Goal: Task Accomplishment & Management: Use online tool/utility

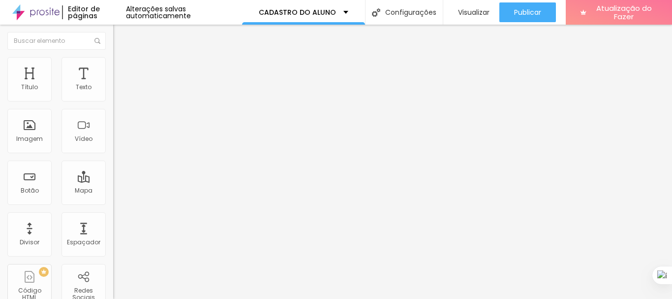
drag, startPoint x: 113, startPoint y: 128, endPoint x: 54, endPoint y: 68, distance: 83.8
click at [122, 68] on font "Estilo" at bounding box center [129, 64] width 15 height 8
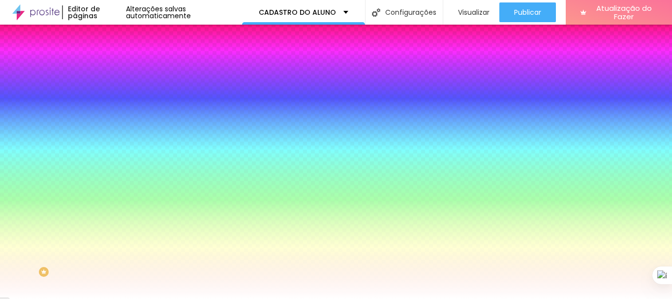
click at [113, 144] on input "#FFFFFF" at bounding box center [172, 139] width 118 height 10
click at [113, 134] on div at bounding box center [169, 134] width 113 height 0
click at [113, 177] on button "button" at bounding box center [120, 171] width 14 height 10
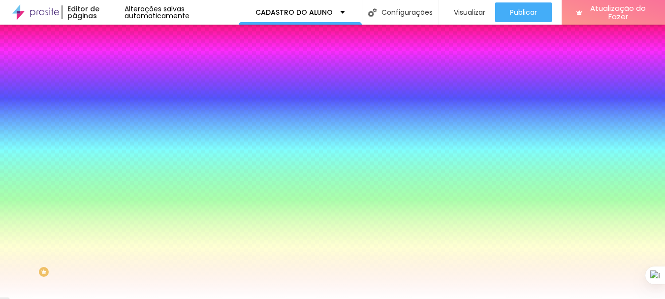
click at [64, 298] on div at bounding box center [332, 299] width 665 height 0
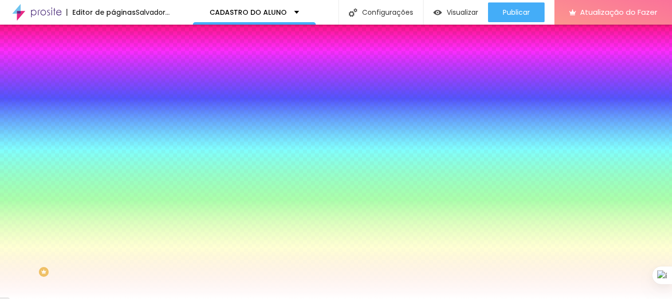
click at [113, 134] on div at bounding box center [169, 134] width 113 height 0
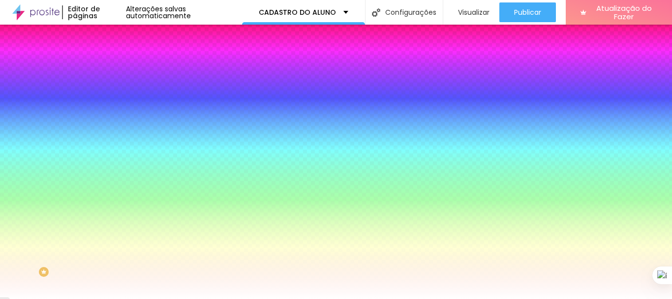
click at [113, 134] on div at bounding box center [169, 134] width 113 height 0
click at [86, 254] on div at bounding box center [336, 149] width 672 height 299
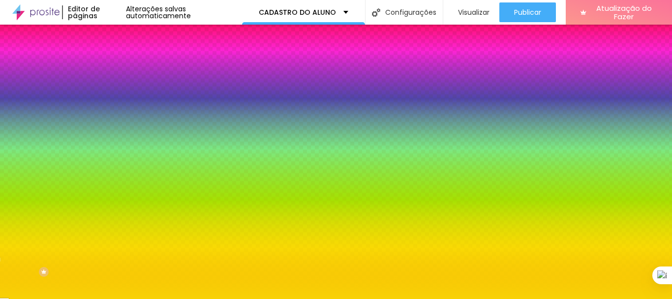
click at [78, 193] on div at bounding box center [336, 149] width 672 height 299
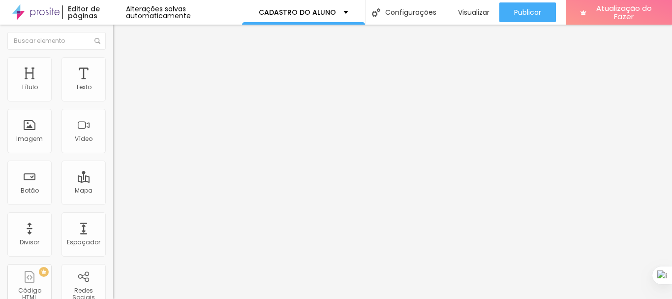
click at [122, 68] on font "Estilo" at bounding box center [129, 64] width 15 height 8
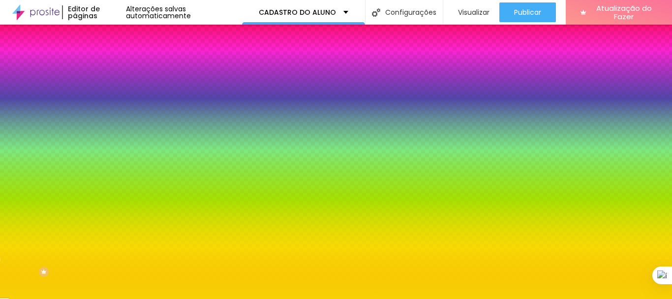
click at [117, 201] on icon "button" at bounding box center [120, 198] width 6 height 6
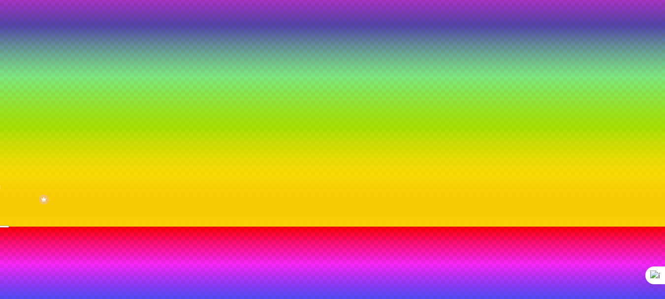
scroll to position [98, 0]
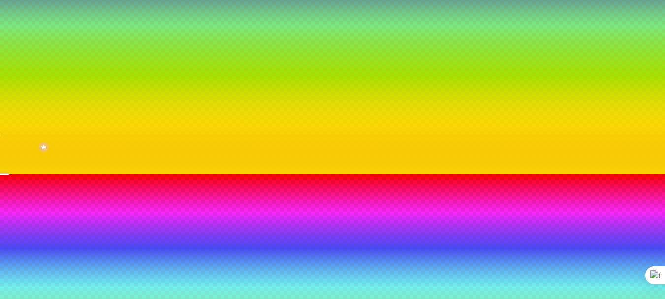
scroll to position [140, 0]
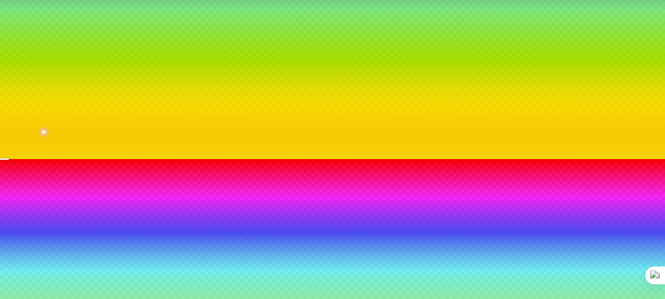
click at [192, 251] on div at bounding box center [332, 271] width 665 height 224
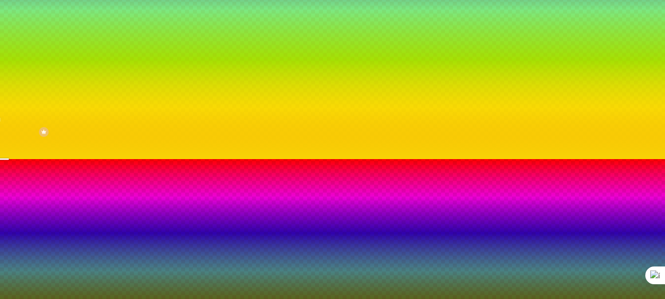
click at [192, 258] on div at bounding box center [332, 271] width 665 height 224
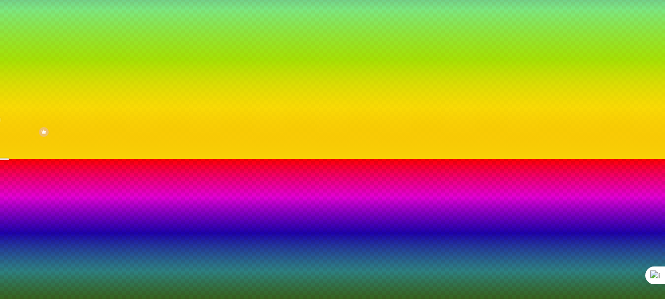
click at [192, 268] on div at bounding box center [332, 271] width 665 height 224
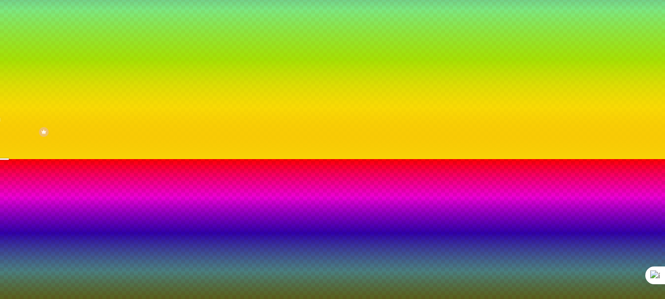
type input "#920000"
drag, startPoint x: 192, startPoint y: 266, endPoint x: 212, endPoint y: 252, distance: 24.3
click at [441, 159] on div at bounding box center [332, 159] width 665 height 0
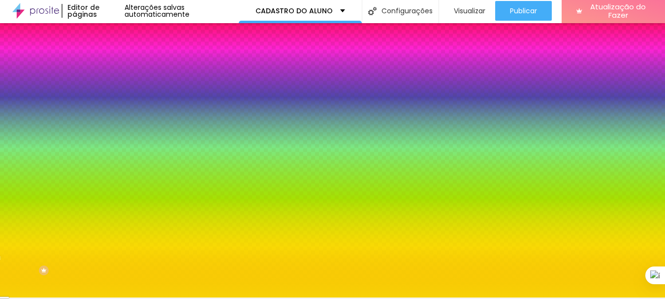
scroll to position [0, 0]
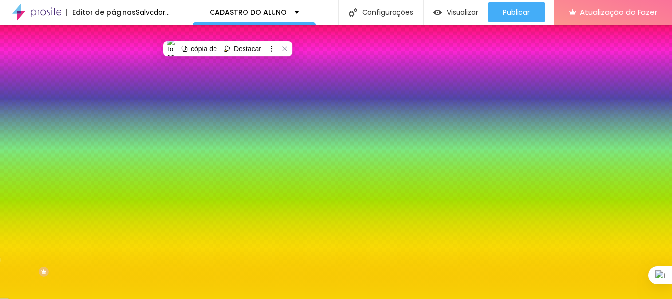
click at [118, 173] on icon "button" at bounding box center [120, 171] width 4 height 4
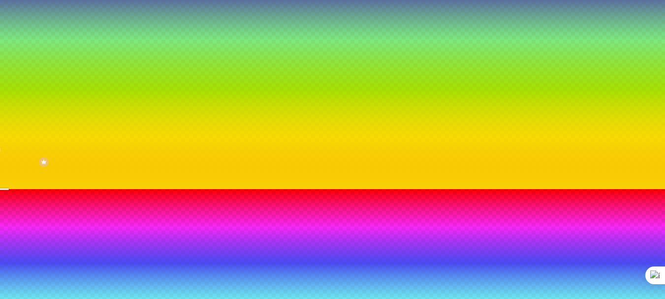
scroll to position [116, 0]
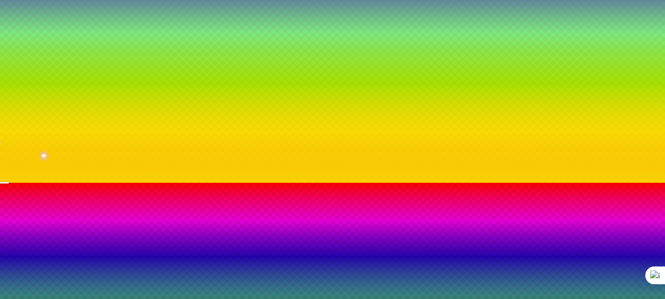
click at [189, 262] on div at bounding box center [332, 295] width 665 height 224
type input "#791414"
drag, startPoint x: 190, startPoint y: 259, endPoint x: 183, endPoint y: 259, distance: 7.4
click at [183, 259] on div at bounding box center [332, 295] width 665 height 224
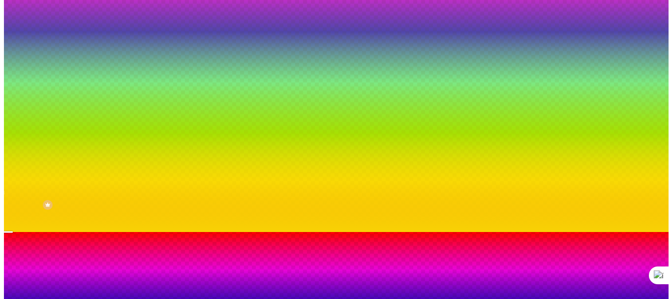
scroll to position [0, 0]
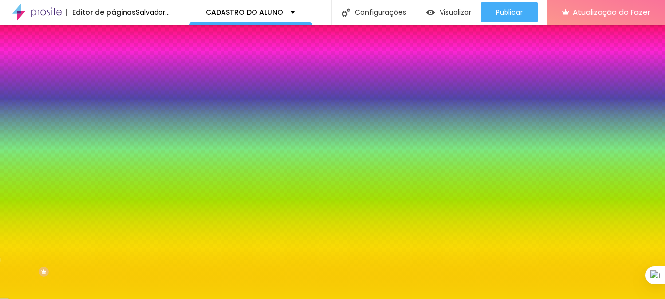
click at [294, 298] on div at bounding box center [332, 299] width 665 height 0
click at [119, 91] on font "Adicionar imagem" at bounding box center [148, 86] width 58 height 8
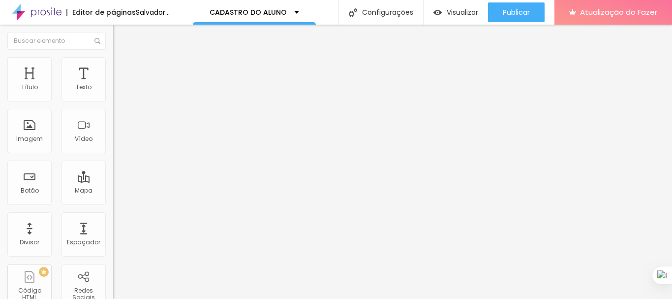
click at [119, 85] on font "Trocar imagem" at bounding box center [143, 80] width 48 height 8
click at [113, 57] on li "Conteúdo" at bounding box center [169, 52] width 113 height 10
click at [121, 40] on img "button" at bounding box center [125, 36] width 8 height 8
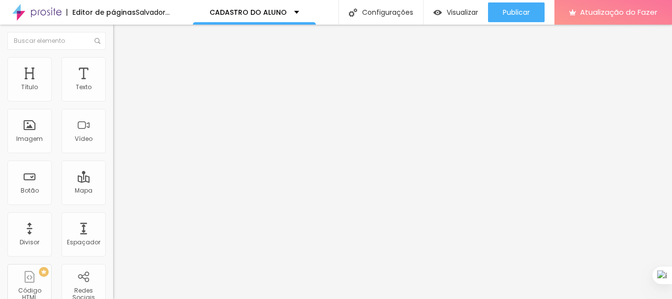
click at [113, 124] on div "Tipografia" at bounding box center [169, 121] width 113 height 6
click at [117, 143] on icon "button" at bounding box center [120, 140] width 6 height 6
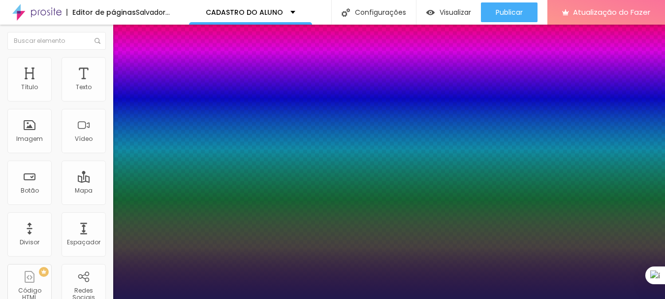
type input "19"
type input "1"
type input "31"
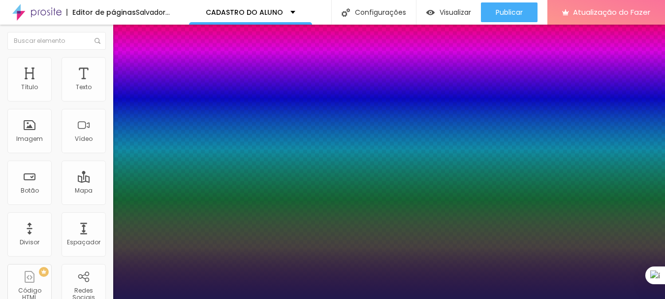
type input "1"
type input "39"
type input "1"
type input "40"
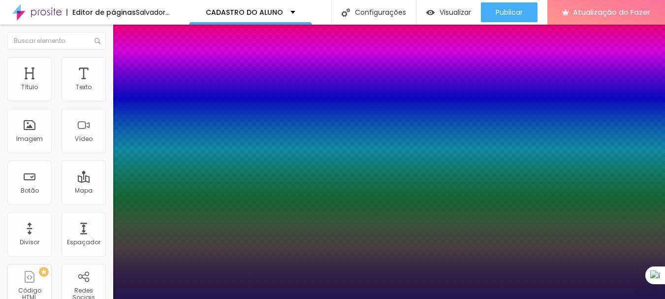
type input "40"
type input "1"
type input "41"
type input "1"
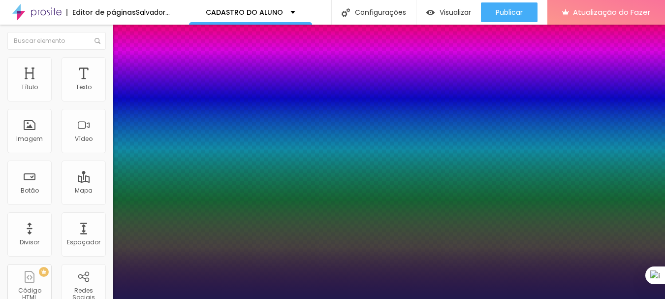
type input "46"
type input "1"
type input "50"
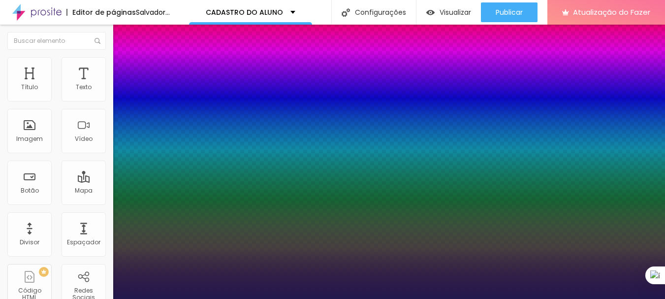
type input "1"
type input "51"
type input "1"
type input "52"
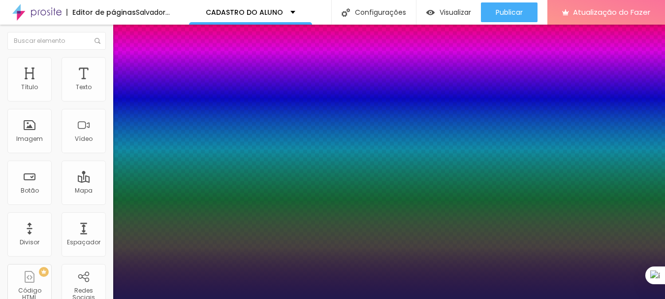
type input "52"
type input "1"
type input "53"
type input "1"
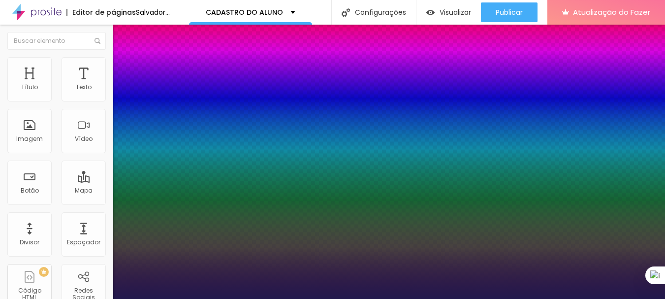
drag, startPoint x: 131, startPoint y: 278, endPoint x: 161, endPoint y: 276, distance: 30.1
type input "53"
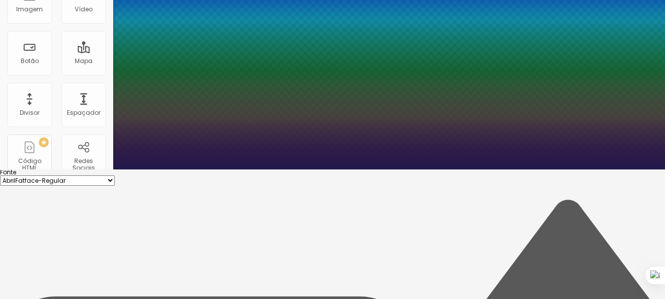
scroll to position [148, 0]
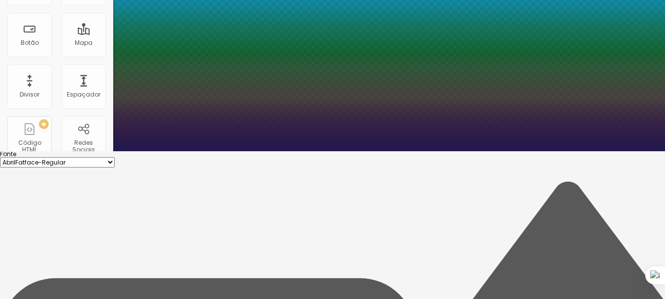
click at [208, 151] on div at bounding box center [332, 1] width 665 height 299
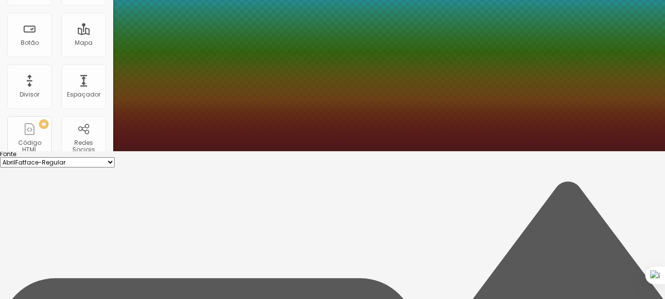
type input "1"
type input "#4D191A"
type input "1"
type input "#4F1A1B"
type input "1"
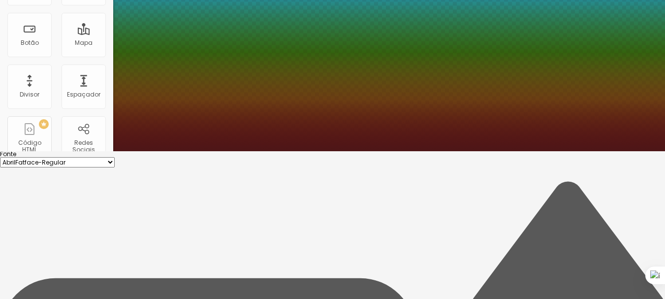
type input "#501B1C"
type input "1"
type input "#4D1617"
type input "1"
type input "#480F10"
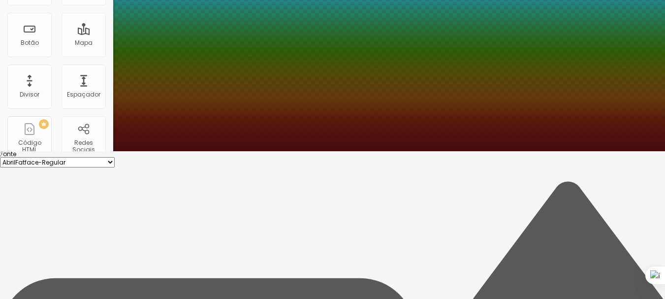
drag, startPoint x: 180, startPoint y: 281, endPoint x: 195, endPoint y: 282, distance: 15.8
click at [529, 71] on div at bounding box center [530, 70] width 2 height 2
type input "1"
type input "#450E0E"
type input "1"
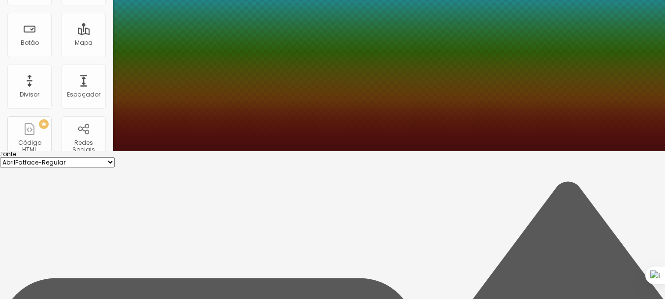
type input "#460E0E"
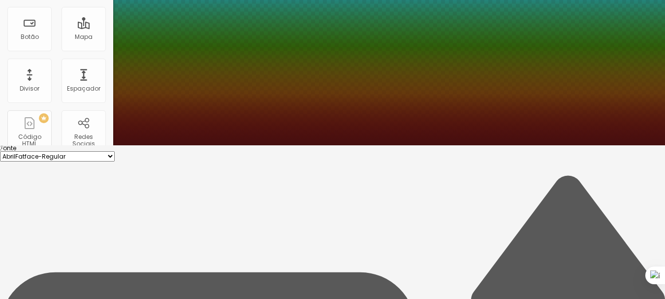
scroll to position [155, 0]
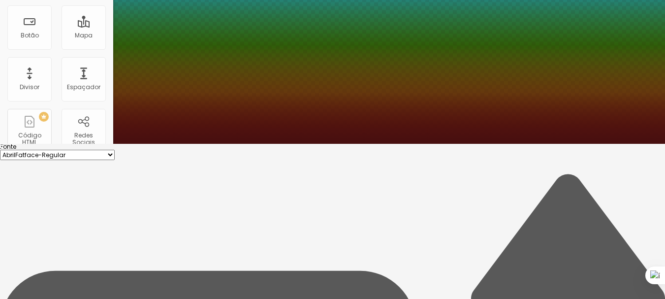
type input "1"
type input "#460F0F"
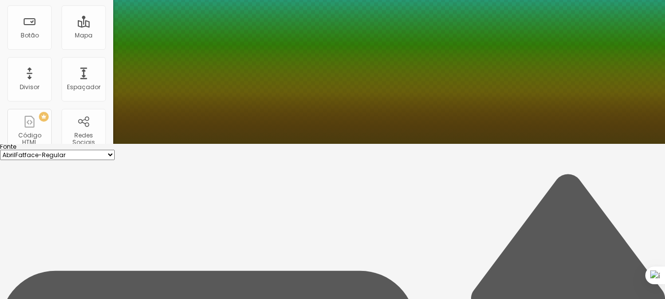
type input "1"
type input "#463A0F"
type input "1"
type input "#796415"
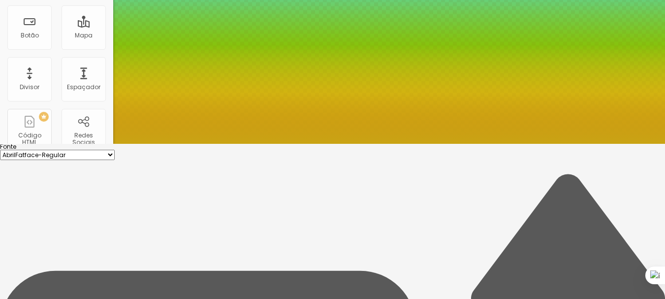
type input "1"
type input "#BD9C1A"
type input "1"
type input "#C9A414"
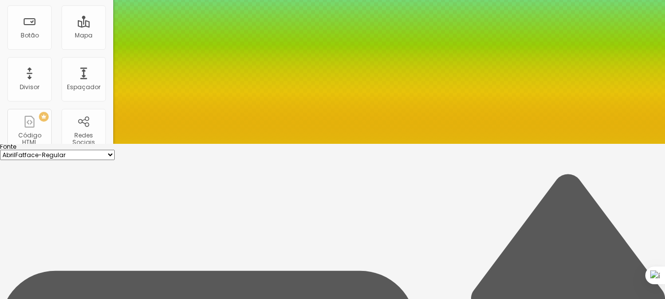
type input "1"
type input "#E3B70C"
type input "1"
type input "#E9BB08"
type input "1"
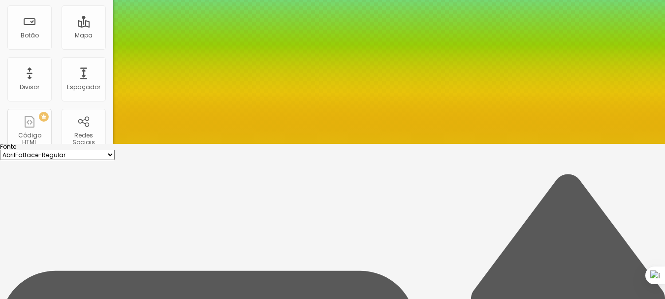
type input "#EFBF05"
type input "1"
type input "#F2C105"
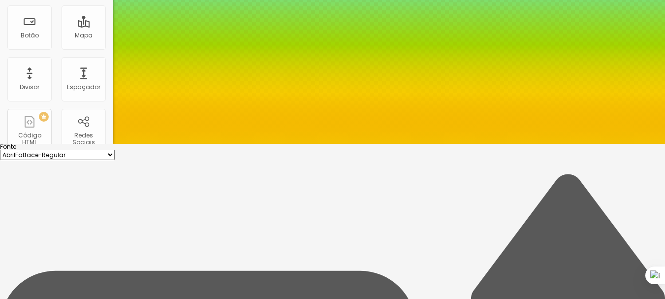
type input "1"
type input "#F4C203"
type input "1"
type input "#F4C101"
type input "1"
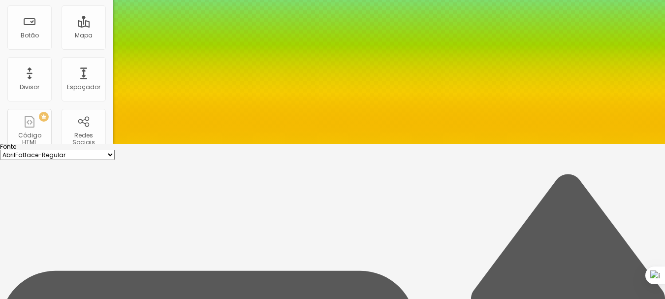
type input "#FEC901"
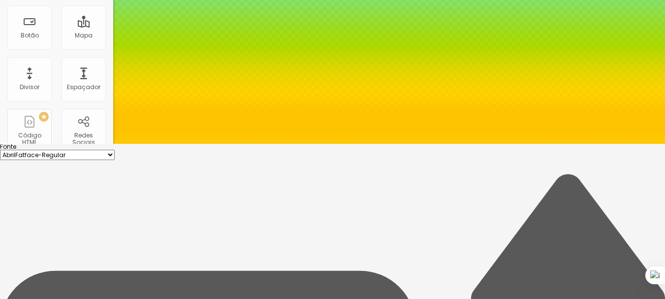
type input "1"
type input "#FFCA01"
type input "1"
drag, startPoint x: 189, startPoint y: 276, endPoint x: 201, endPoint y: 220, distance: 56.4
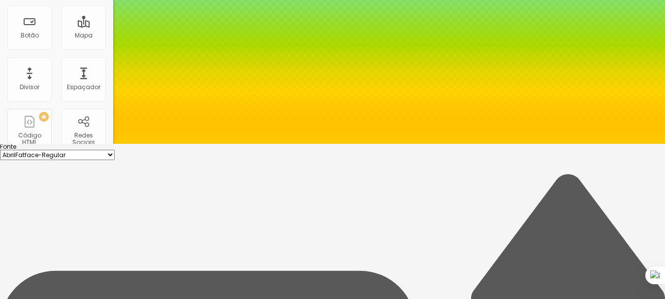
click at [115, 150] on select "AbrilFatface-Regular Ator Regular Alegreya AlegreyaBlack [PERSON_NAME] [PERSON_…" at bounding box center [57, 155] width 115 height 10
select select "CinzelDecorative-Black"
click at [105, 150] on select "AbrilFatface-Regular Ator Regular Alegreya AlegreyaBlack [PERSON_NAME] [PERSON_…" at bounding box center [57, 155] width 115 height 10
type input "1"
click at [115, 150] on select "AbrilFatface-Regular Ator Regular Alegreya AlegreyaBlack [PERSON_NAME] [PERSON_…" at bounding box center [57, 155] width 115 height 10
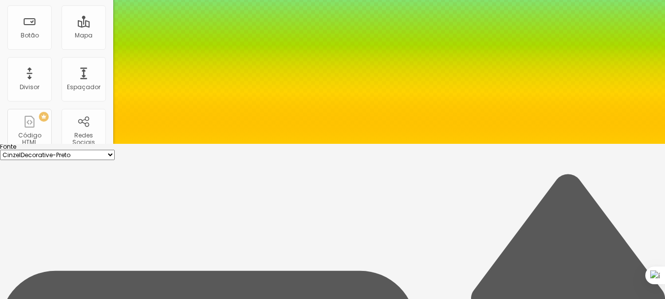
select select "BioRhyme"
click at [105, 150] on select "AbrilFatface-Regular Ator Regular Alegreya AlegreyaBlack [PERSON_NAME] [PERSON_…" at bounding box center [57, 155] width 115 height 10
click at [115, 150] on select "AbrilFatface-Regular Ator Regular Alegreya AlegreyaBlack [PERSON_NAME] [PERSON_…" at bounding box center [57, 155] width 115 height 10
type input "1"
select select "CormorantGeramond-Bold"
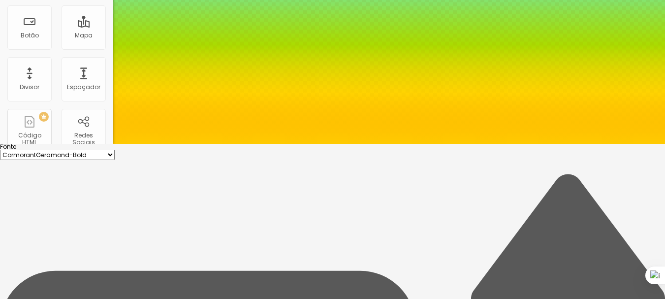
click at [105, 150] on select "AbrilFatface-Regular Ator Regular Alegreya AlegreyaBlack [PERSON_NAME] [PERSON_…" at bounding box center [57, 155] width 115 height 10
type input "1"
click at [309, 144] on div at bounding box center [332, 144] width 665 height 0
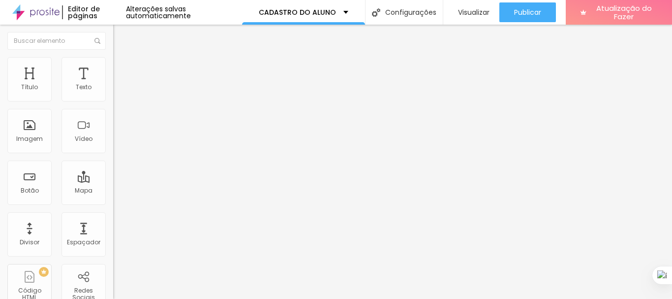
click at [113, 65] on li "Estilo" at bounding box center [169, 62] width 113 height 10
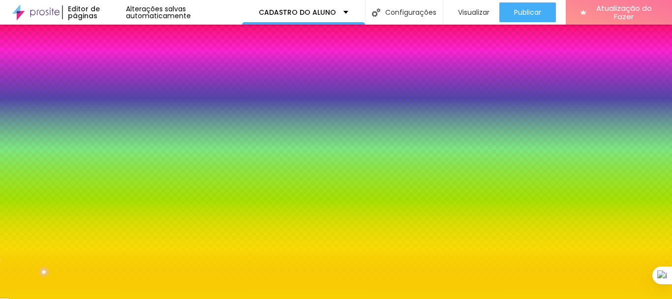
click at [117, 201] on icon "button" at bounding box center [120, 198] width 6 height 6
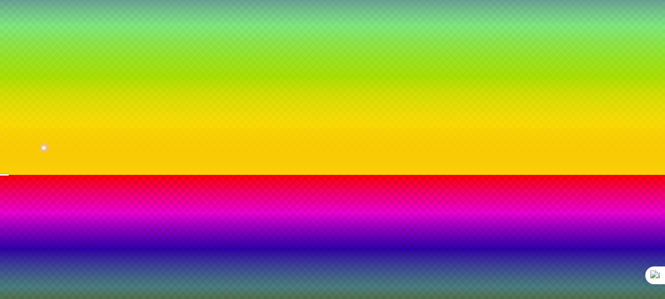
scroll to position [140, 0]
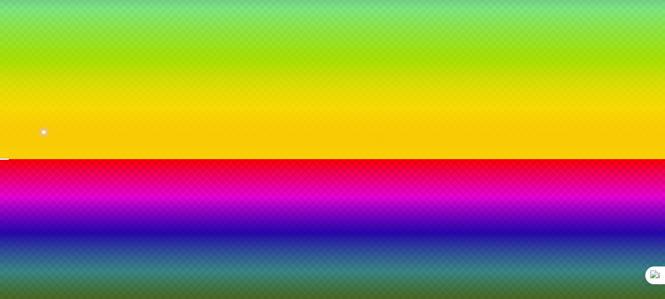
type input "#700F0F"
drag, startPoint x: 191, startPoint y: 251, endPoint x: 185, endPoint y: 261, distance: 11.9
click at [185, 261] on div at bounding box center [332, 271] width 665 height 224
click at [315, 159] on div at bounding box center [332, 159] width 665 height 0
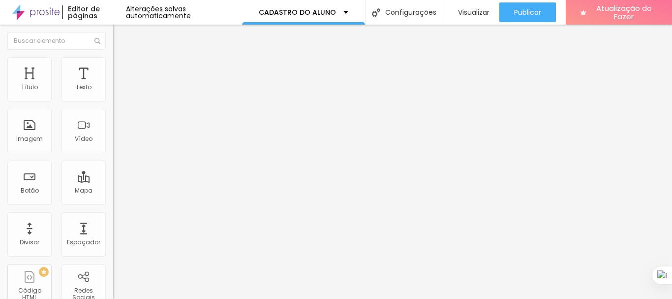
click at [113, 65] on li "Estilo" at bounding box center [169, 62] width 113 height 10
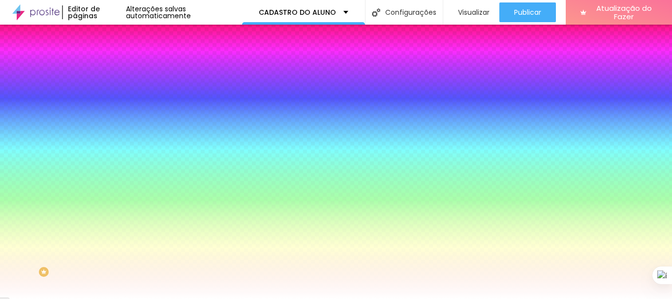
click at [113, 94] on div at bounding box center [169, 94] width 113 height 0
click at [77, 163] on div at bounding box center [336, 149] width 672 height 299
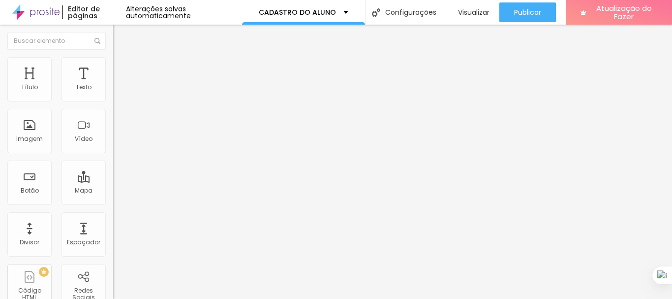
click at [113, 64] on li "Avançado" at bounding box center [169, 62] width 113 height 10
drag, startPoint x: 29, startPoint y: 100, endPoint x: 41, endPoint y: 102, distance: 12.5
click at [113, 102] on div "10 Espaço de cima" at bounding box center [169, 136] width 113 height 139
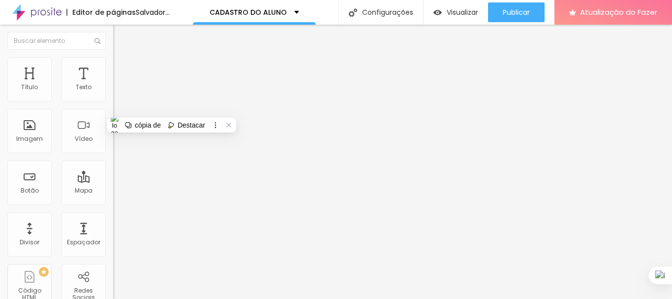
click at [122, 68] on font "Estilo" at bounding box center [129, 64] width 15 height 8
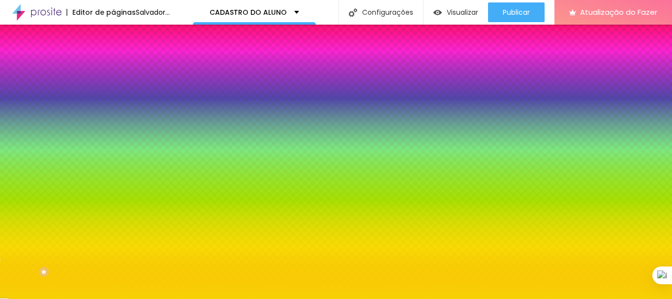
click at [117, 201] on icon "button" at bounding box center [120, 198] width 6 height 6
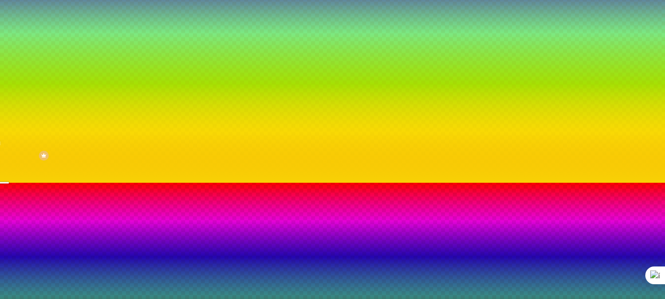
scroll to position [91, 0]
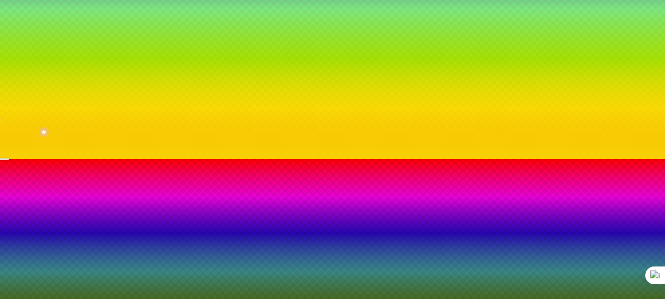
drag, startPoint x: 154, startPoint y: 126, endPoint x: 164, endPoint y: 100, distance: 27.7
click at [164, 100] on body "Editor de páginas Alterações [PERSON_NAME] automaticamente CADASTRO DO ALUNO Co…" at bounding box center [332, 9] width 665 height 299
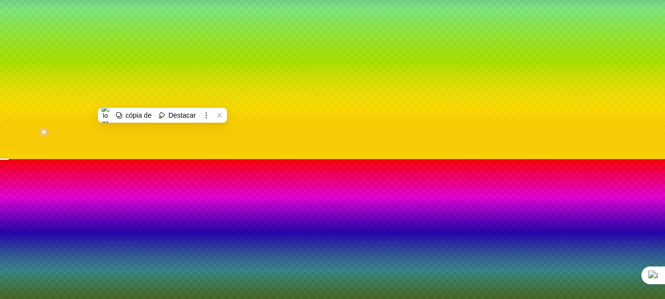
type input "90"
type input "105"
type input "125"
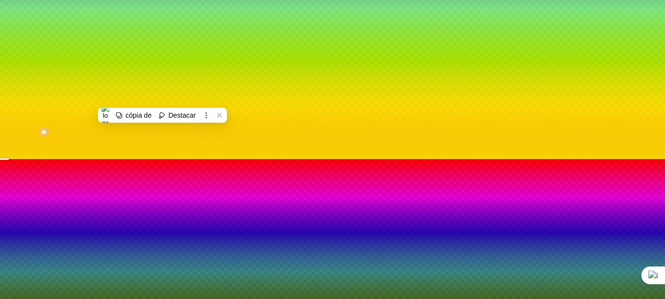
type input "125"
type input "105"
type input "80"
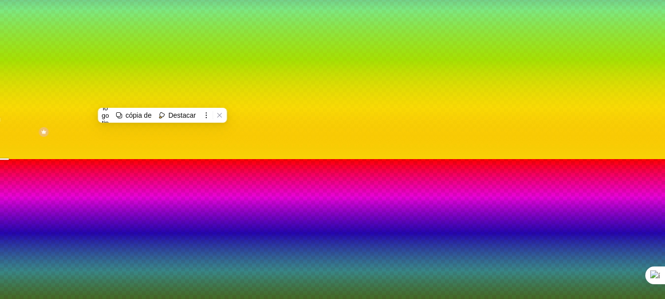
type input "75"
type input "85"
type input "105"
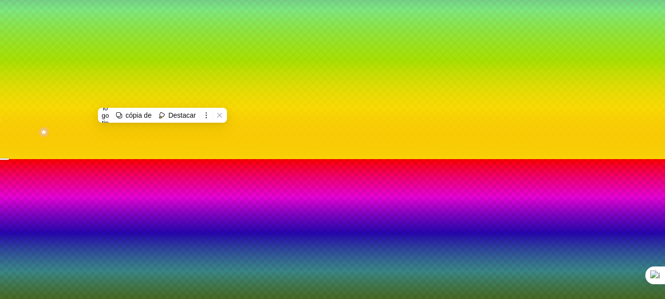
drag, startPoint x: 125, startPoint y: 238, endPoint x: 131, endPoint y: 240, distance: 6.9
type input "105"
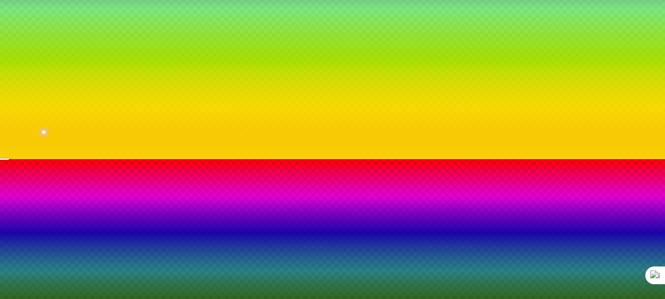
type input "#4D0909"
drag, startPoint x: 183, startPoint y: 262, endPoint x: 188, endPoint y: 272, distance: 11.0
click at [188, 272] on div at bounding box center [332, 271] width 665 height 224
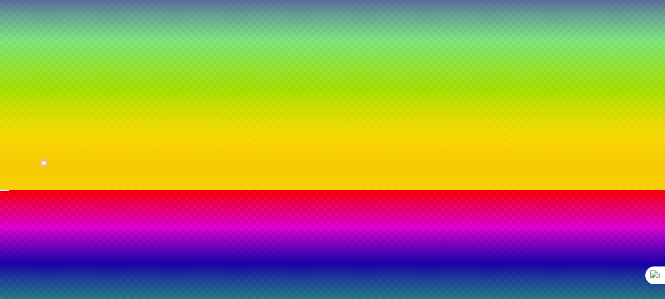
scroll to position [41, 0]
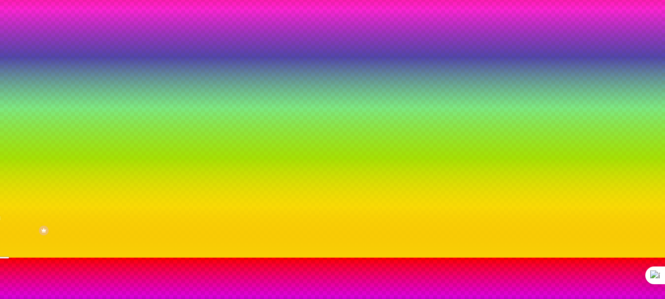
click at [210, 257] on div at bounding box center [332, 257] width 665 height 0
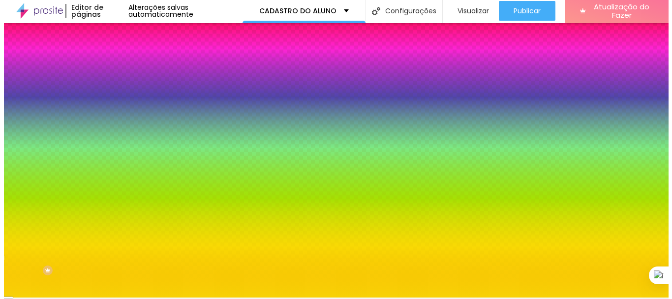
scroll to position [0, 0]
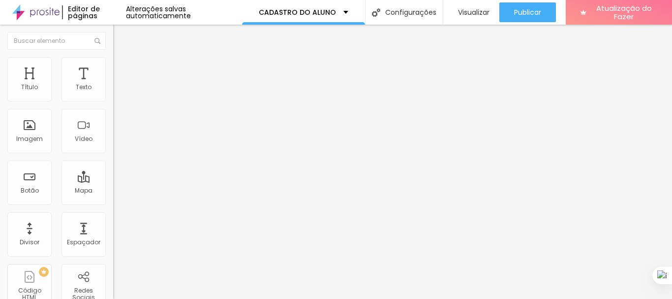
click at [113, 67] on li "Estilo" at bounding box center [169, 62] width 113 height 10
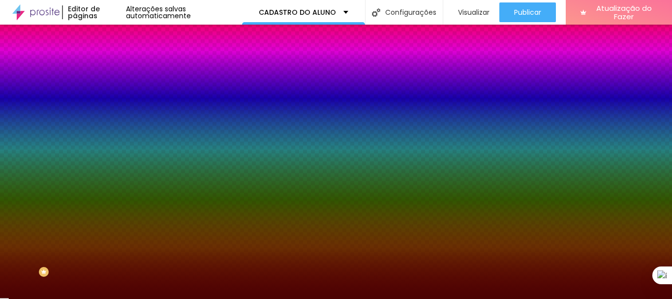
drag, startPoint x: 103, startPoint y: 101, endPoint x: 78, endPoint y: 103, distance: 24.7
click at [113, 103] on input "#4B0303" at bounding box center [172, 99] width 118 height 10
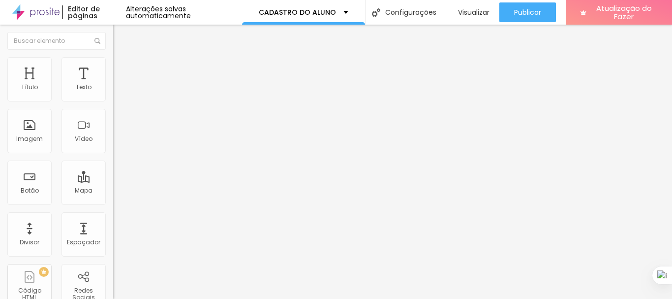
click at [122, 66] on font "Estilo" at bounding box center [129, 64] width 15 height 8
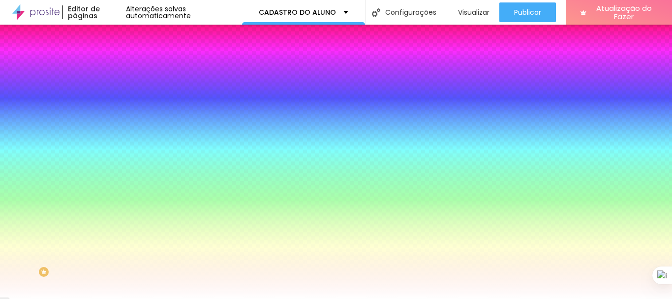
drag, startPoint x: 77, startPoint y: 177, endPoint x: 109, endPoint y: 180, distance: 31.6
click at [113, 180] on div "Imagem de fundo Adicionar imagem Efeito da Imagem Nenhum Nenhum Paralaxe Cor de…" at bounding box center [169, 140] width 113 height 127
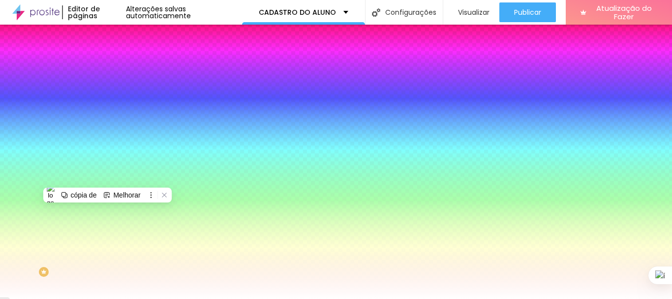
paste input "4B0303"
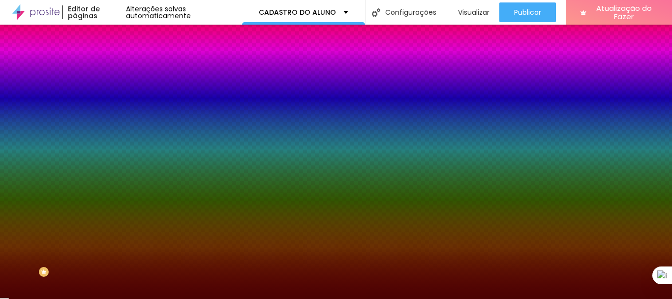
type input "#4B0303"
click at [121, 34] on img "button" at bounding box center [125, 36] width 8 height 8
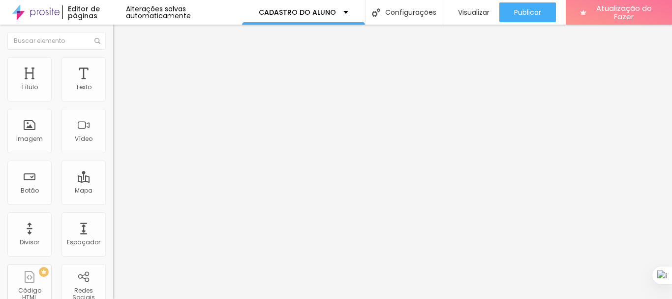
click at [113, 62] on img at bounding box center [117, 61] width 9 height 9
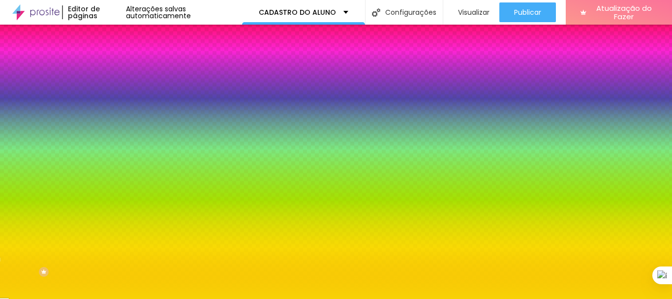
drag, startPoint x: 79, startPoint y: 175, endPoint x: 100, endPoint y: 178, distance: 21.8
click at [113, 144] on input "#F8D205" at bounding box center [172, 139] width 118 height 10
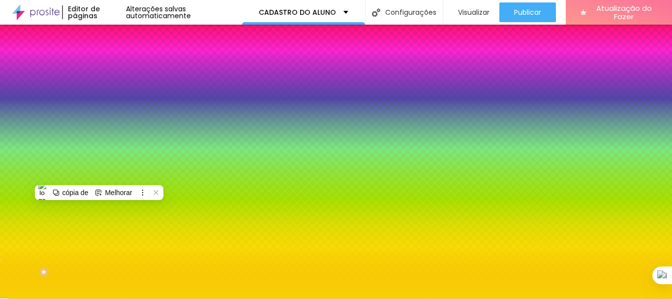
drag, startPoint x: 99, startPoint y: 176, endPoint x: 76, endPoint y: 183, distance: 24.1
click at [113, 144] on input "#F8D205" at bounding box center [172, 139] width 118 height 10
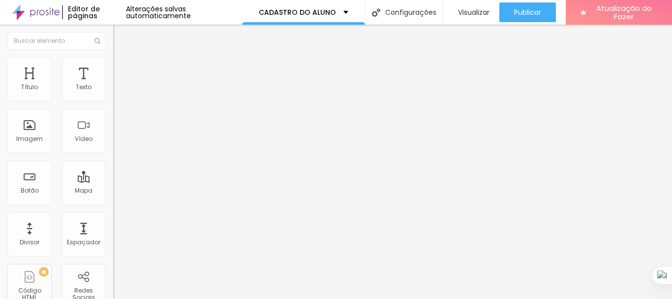
click at [122, 67] on font "Estilo" at bounding box center [129, 64] width 15 height 8
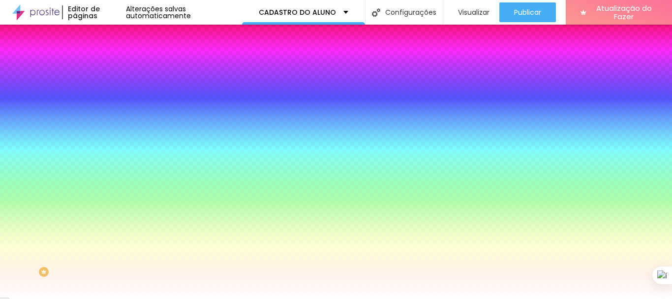
drag, startPoint x: 78, startPoint y: 99, endPoint x: 102, endPoint y: 100, distance: 24.1
click at [113, 100] on input "#FFFFFF" at bounding box center [172, 99] width 118 height 10
paste input "8D205"
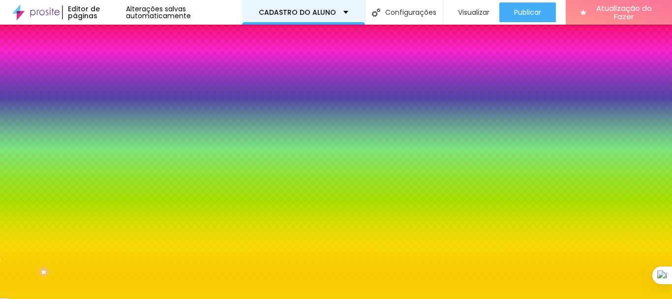
type input "#F8D205"
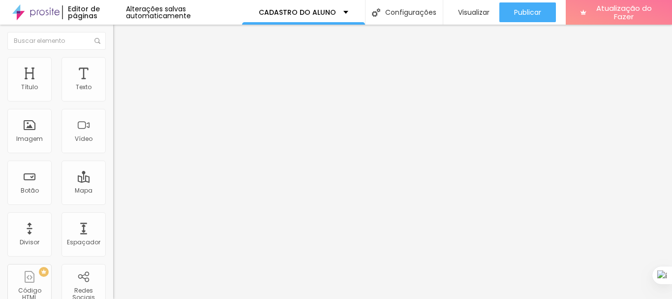
click at [118, 91] on icon "button" at bounding box center [120, 89] width 4 height 4
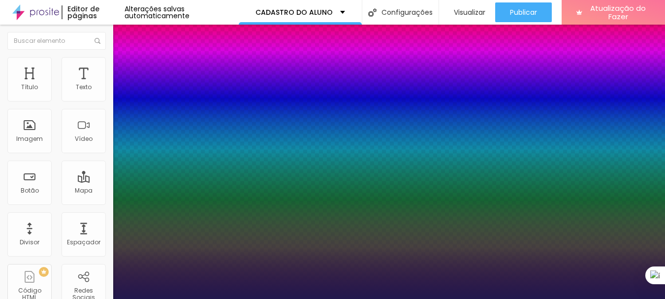
type input "1"
select select "Allan-Regular"
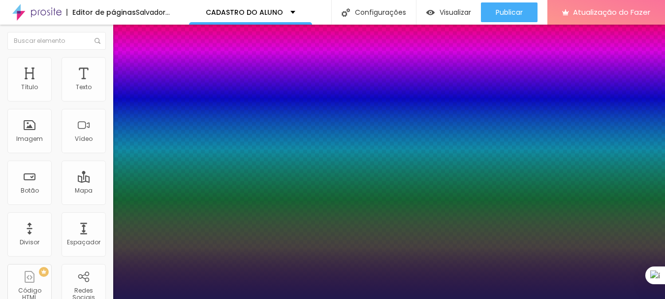
type input "1"
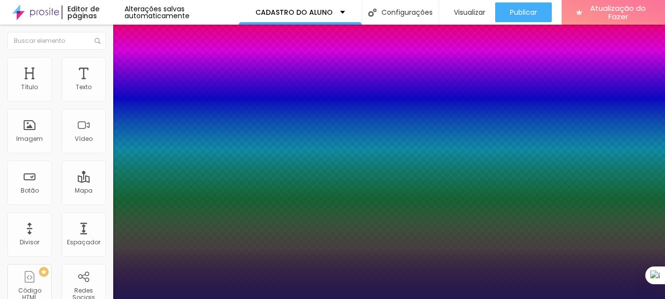
select select "MajorMonoDisplay-Regular"
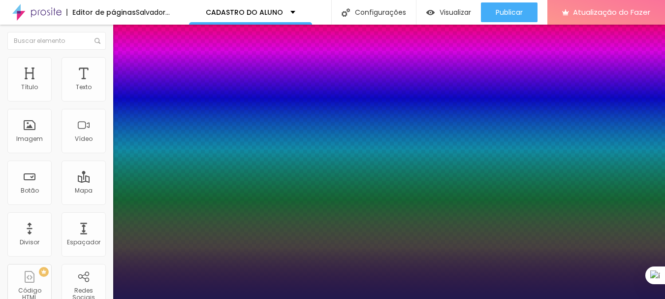
type input "1"
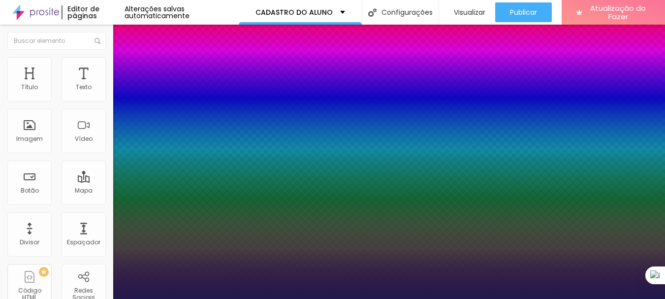
click at [303, 298] on div at bounding box center [332, 299] width 665 height 0
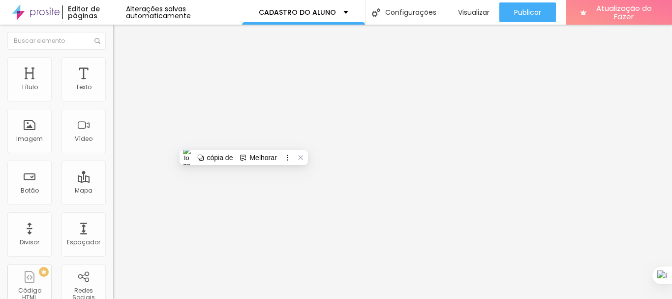
click at [113, 146] on button "button" at bounding box center [120, 140] width 14 height 10
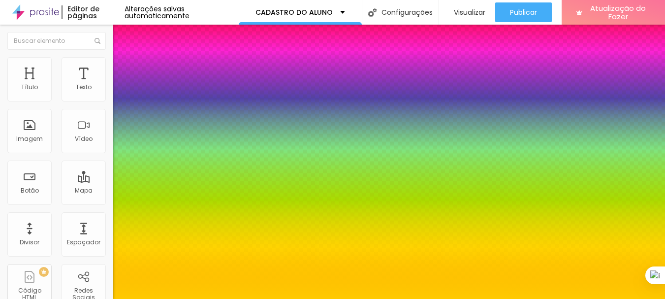
type input "1"
click at [403, 298] on div at bounding box center [332, 299] width 665 height 0
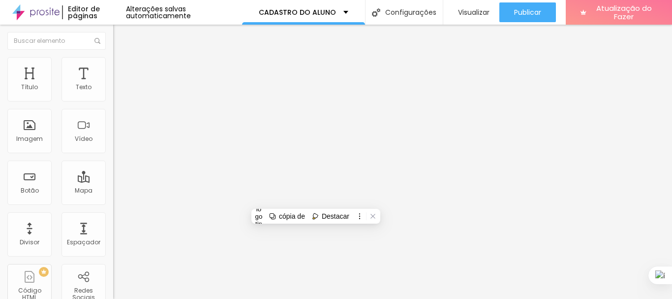
click at [117, 92] on icon "button" at bounding box center [120, 89] width 6 height 6
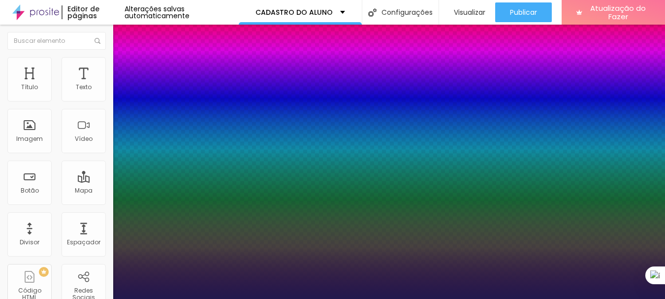
type input "1"
select select "CormorantGeramond-Medium"
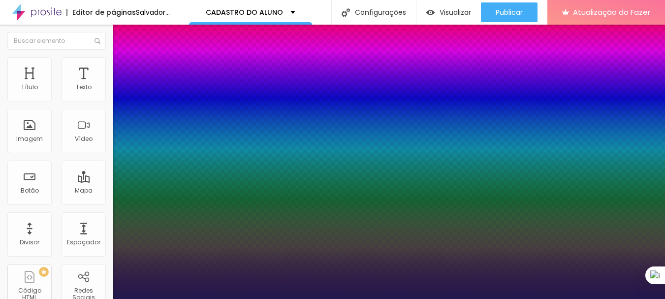
type input "1"
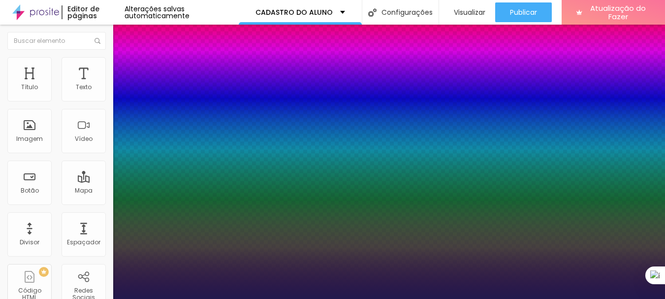
type input "17"
type input "1"
type input "18"
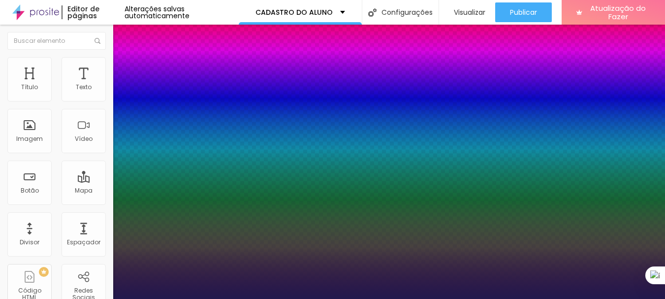
type input "1"
type input "20"
type input "1"
type input "22"
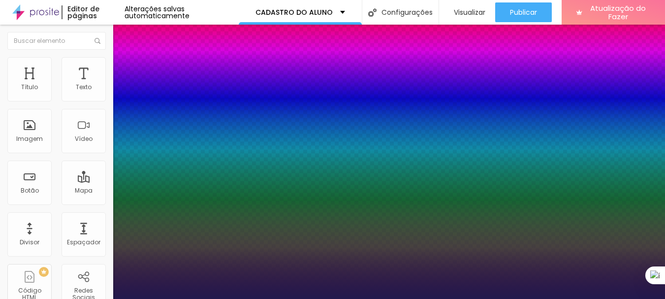
type input "22"
type input "1"
type input "24"
type input "1"
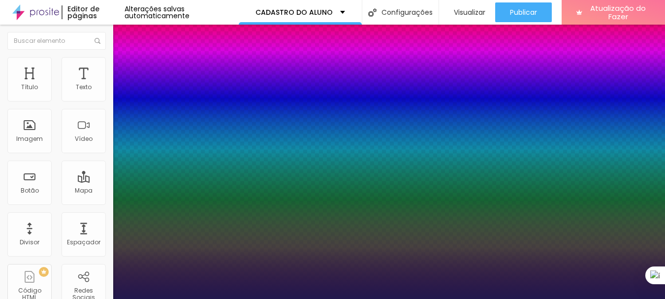
type input "26"
type input "1"
type input "27"
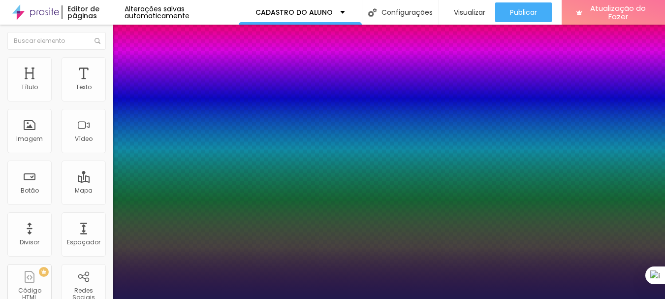
type input "1"
type input "28"
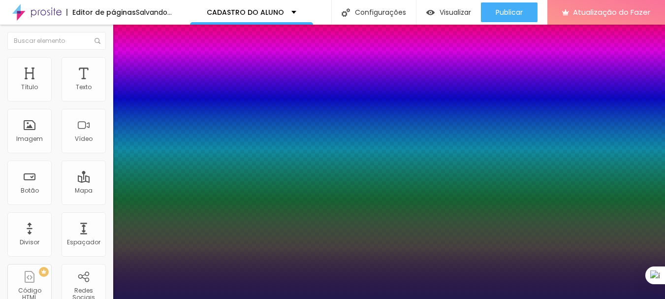
type input "1"
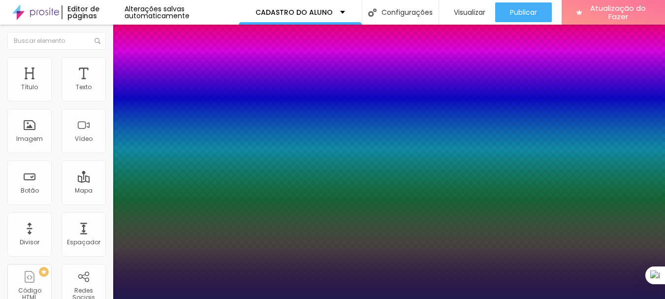
drag, startPoint x: 133, startPoint y: 167, endPoint x: 142, endPoint y: 165, distance: 9.0
type input "28"
click at [492, 298] on div at bounding box center [332, 299] width 665 height 0
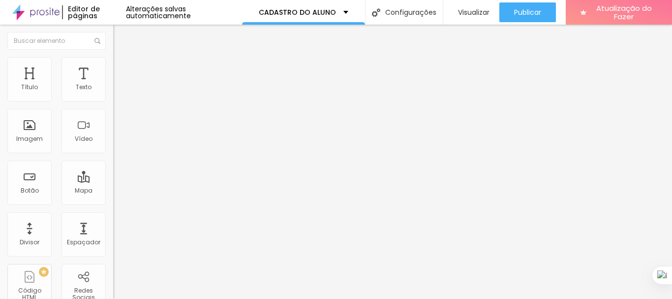
click at [113, 162] on div "Editar nulo Estilo Avançado Tipografia Voltar ao padrão Sombra DESATIVADO Volta…" at bounding box center [169, 162] width 113 height 274
click at [113, 196] on div "Editar nulo Estilo Avançado Tipografia Voltar ao padrão Sombra DESATIVADO Volta…" at bounding box center [169, 162] width 113 height 274
click at [113, 65] on li "Avançado" at bounding box center [169, 62] width 113 height 10
click at [119, 85] on font "Adicionar imagem" at bounding box center [148, 80] width 58 height 8
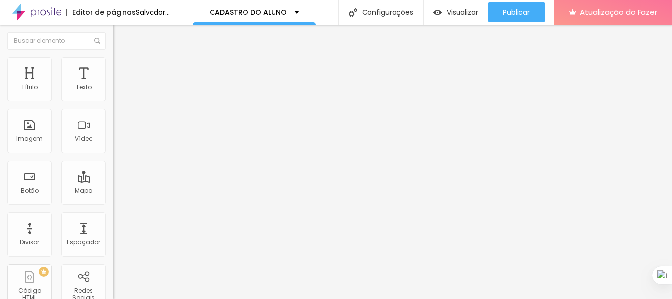
scroll to position [98, 0]
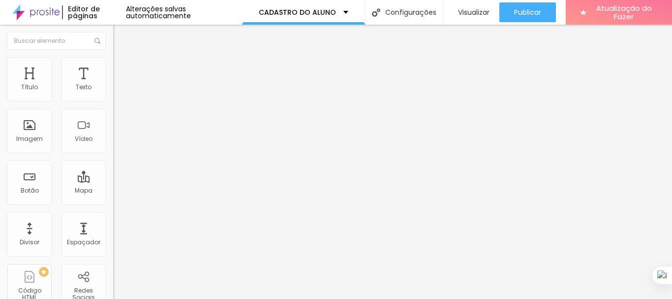
click at [113, 64] on li "Estilo" at bounding box center [169, 62] width 113 height 10
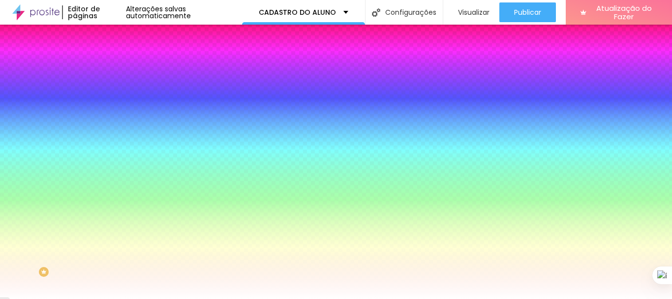
drag, startPoint x: 79, startPoint y: 180, endPoint x: 104, endPoint y: 178, distance: 25.6
click at [113, 144] on input "#FFFFFF" at bounding box center [172, 139] width 118 height 10
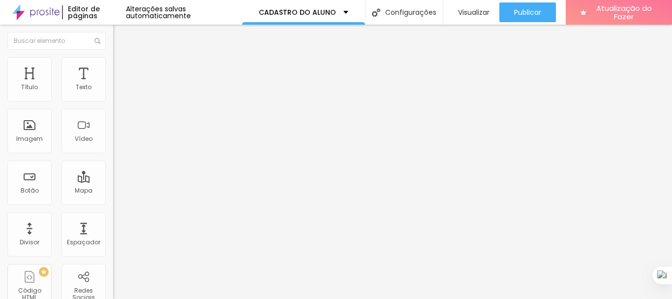
click at [113, 65] on li "Estilo" at bounding box center [169, 62] width 113 height 10
click at [122, 68] on font "Estilo" at bounding box center [129, 64] width 15 height 8
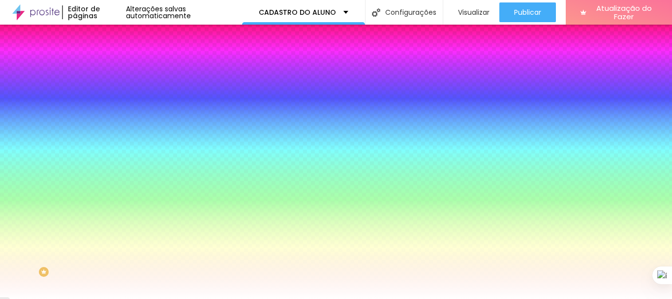
drag, startPoint x: 80, startPoint y: 177, endPoint x: 105, endPoint y: 181, distance: 25.9
click at [113, 144] on div "#FFFFFF" at bounding box center [169, 139] width 113 height 10
paste input "CA01"
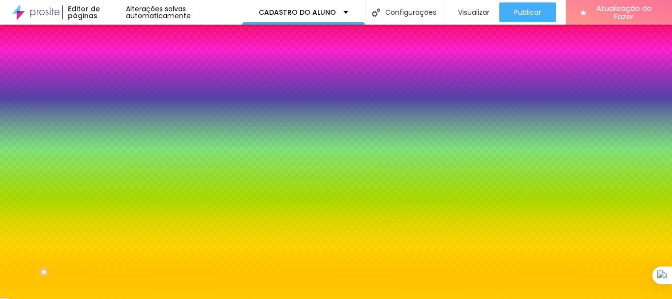
type input "#FFCA01"
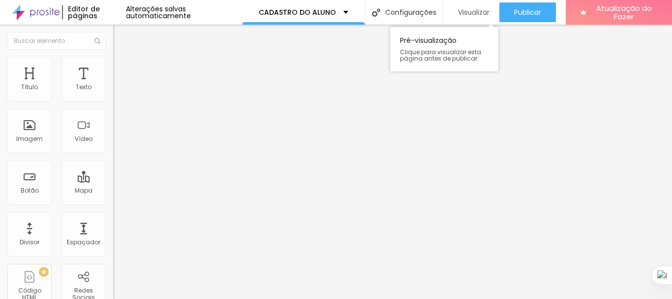
click at [475, 16] on font "Visualizar" at bounding box center [473, 12] width 31 height 10
